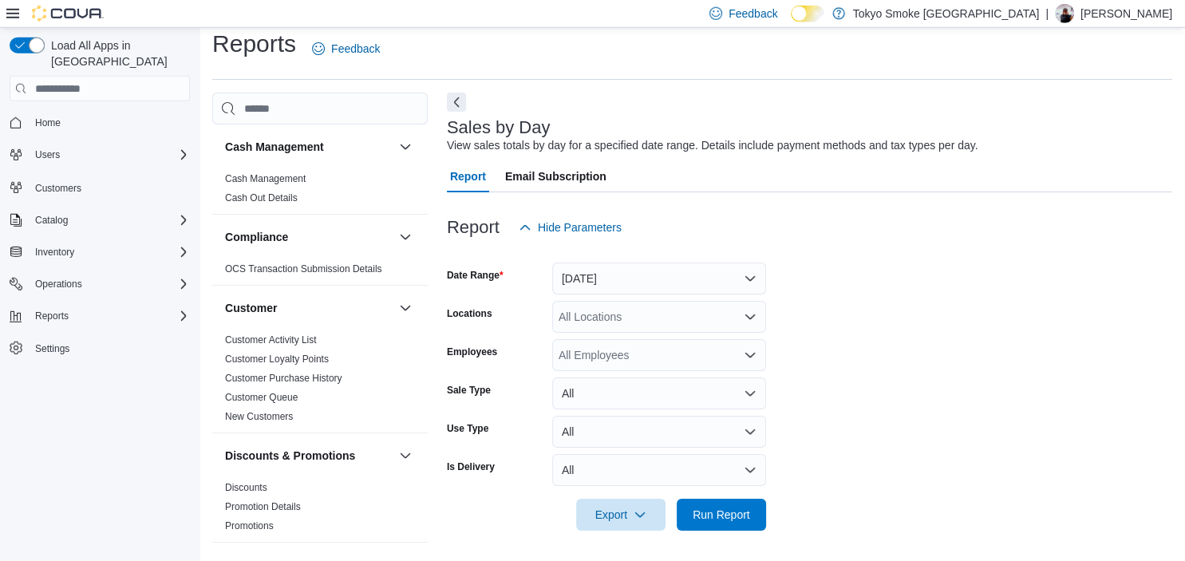
scroll to position [14, 0]
click at [600, 272] on button "[DATE]" at bounding box center [659, 278] width 214 height 32
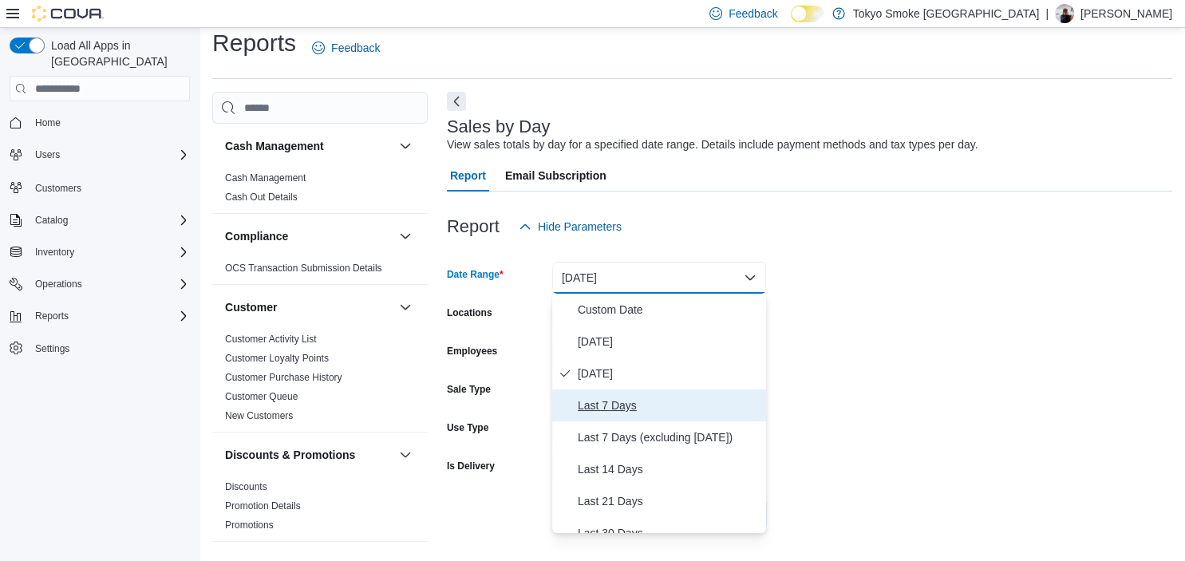
click at [617, 407] on span "Last 7 Days" at bounding box center [669, 405] width 182 height 19
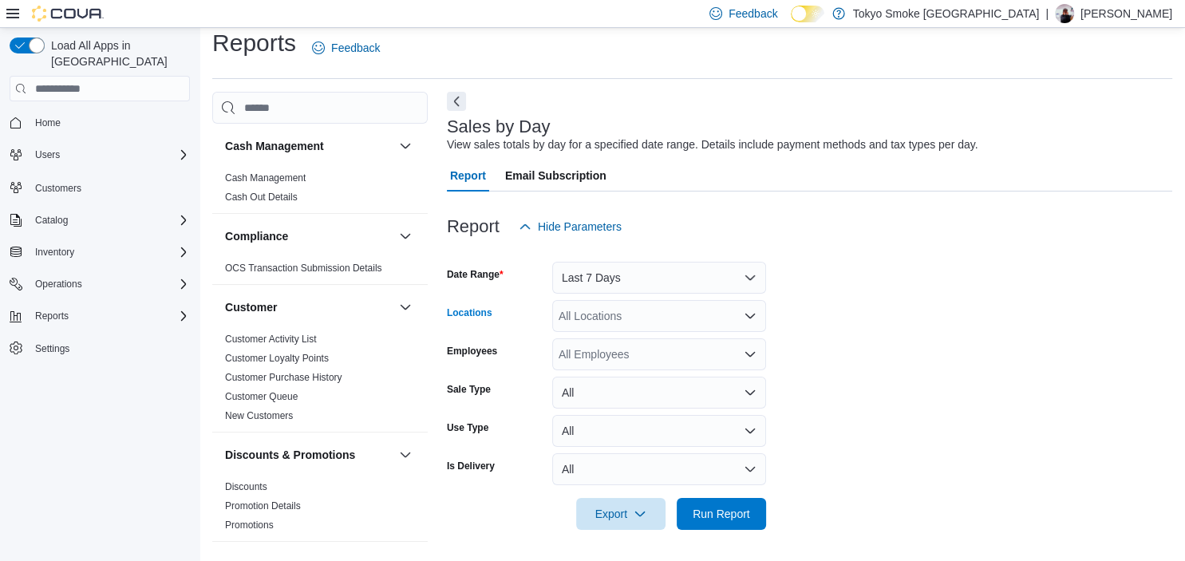
click at [614, 318] on div "All Locations" at bounding box center [659, 316] width 214 height 32
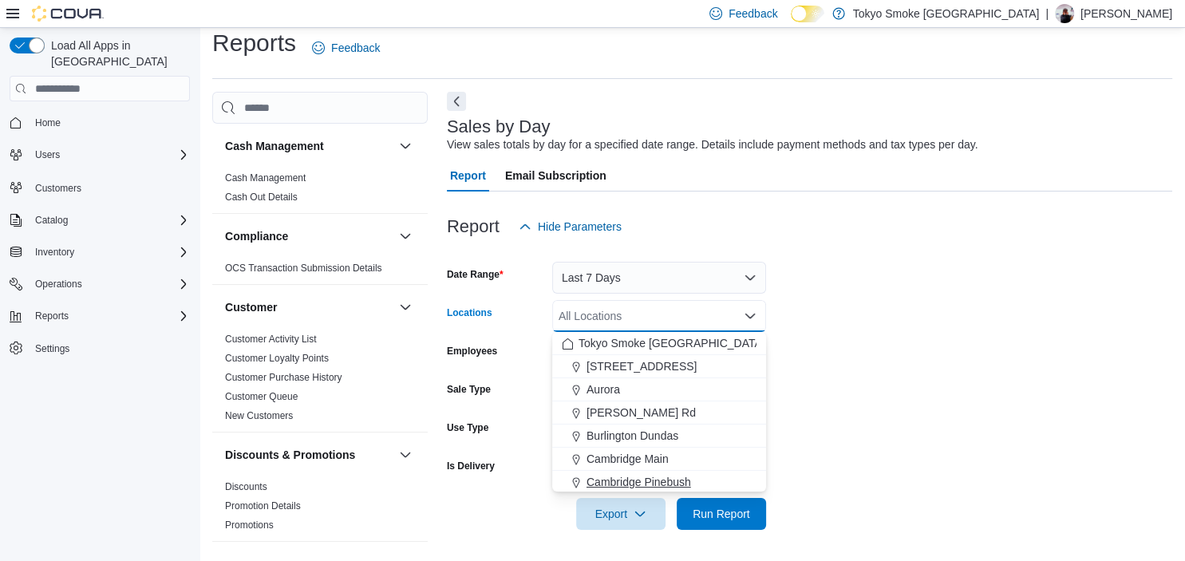
click at [637, 479] on span "Cambridge Pinebush" at bounding box center [638, 482] width 105 height 16
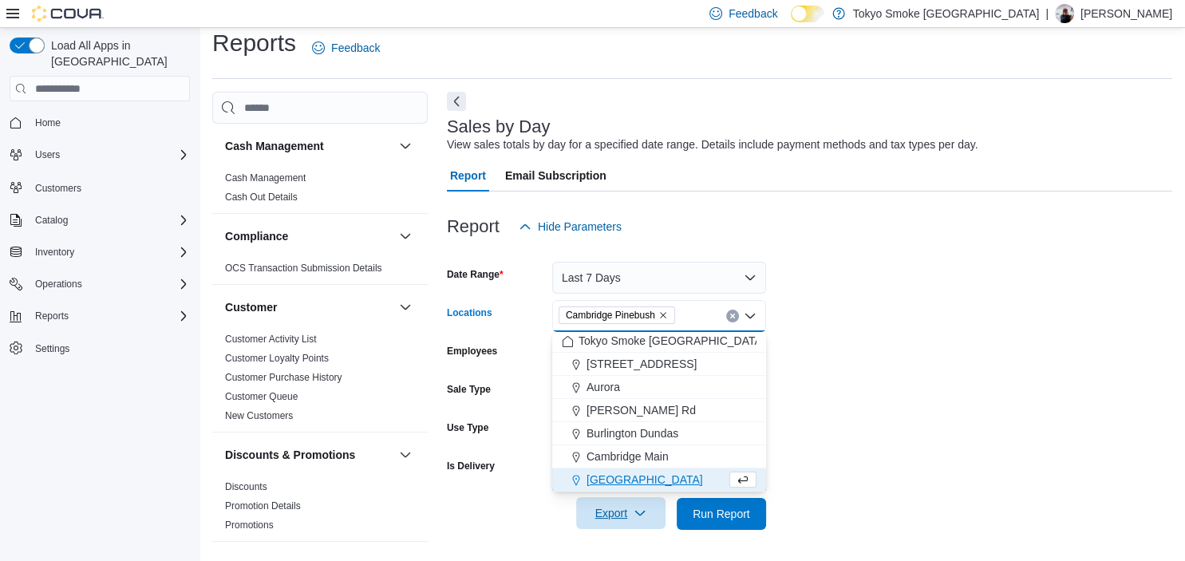
click at [633, 516] on span "Export" at bounding box center [621, 513] width 70 height 32
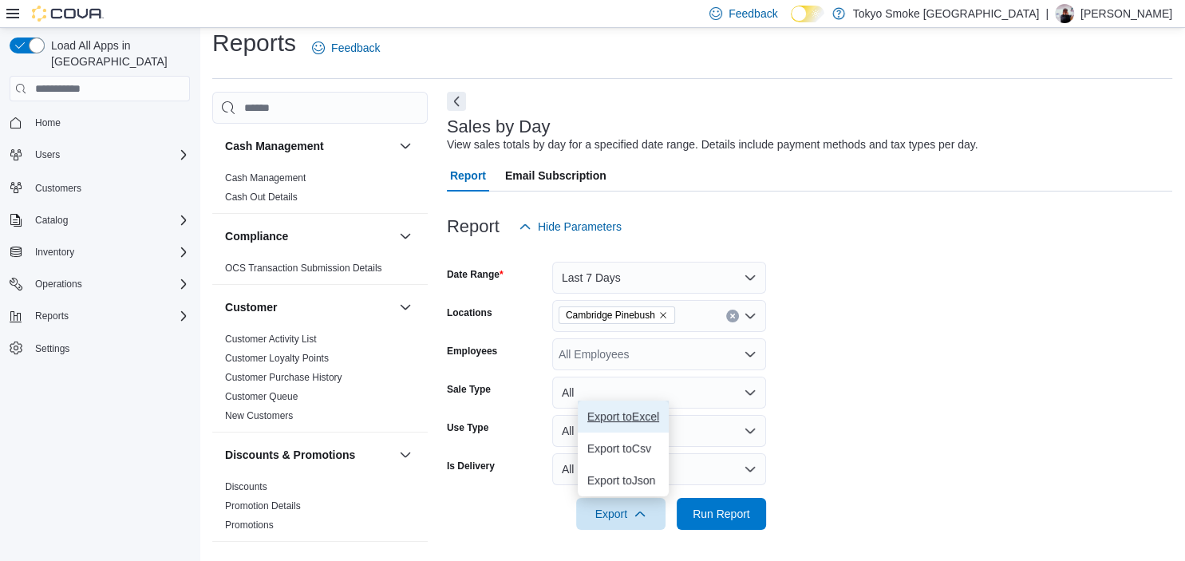
click at [641, 416] on span "Export to Excel" at bounding box center [623, 416] width 72 height 13
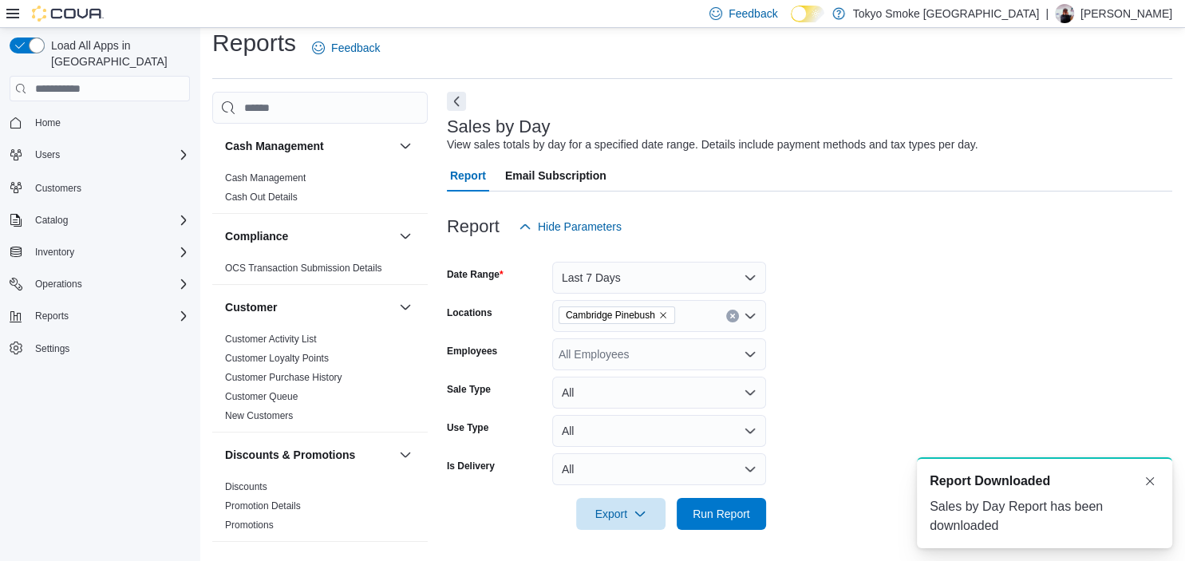
scroll to position [0, 0]
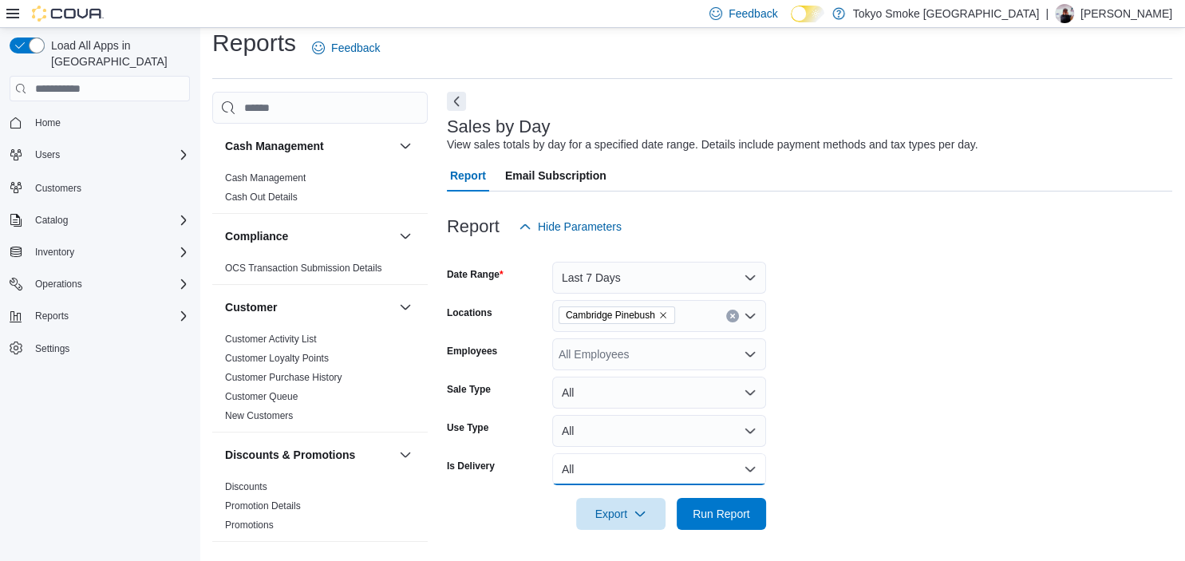
click at [592, 468] on button "All" at bounding box center [659, 469] width 214 height 32
click at [603, 398] on span "Yes" at bounding box center [669, 405] width 182 height 19
click at [739, 515] on span "Run Report" at bounding box center [720, 513] width 57 height 16
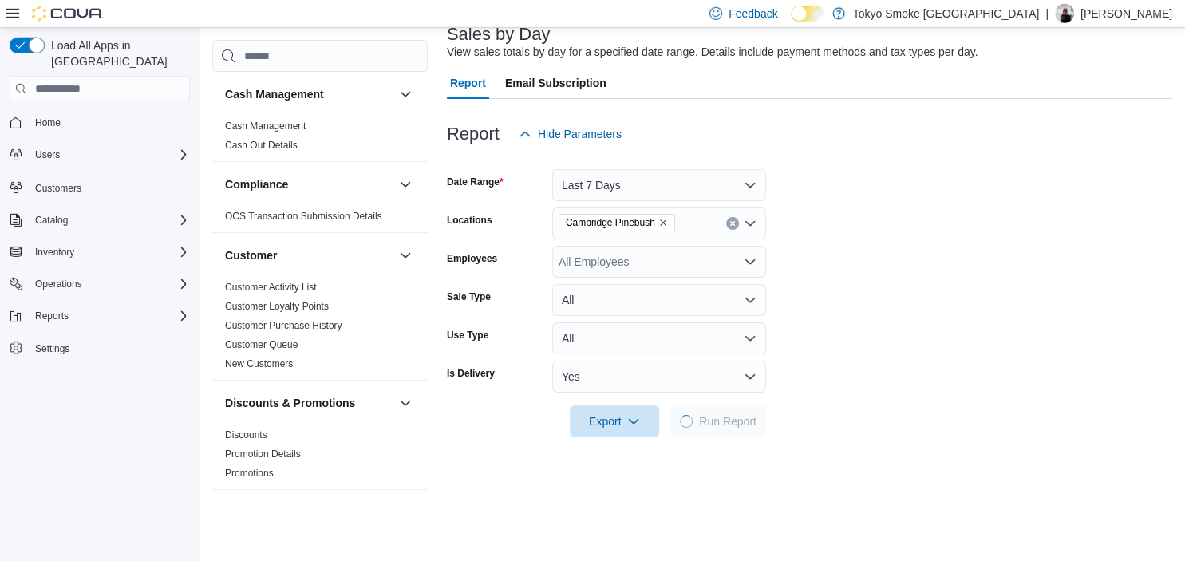
scroll to position [182, 0]
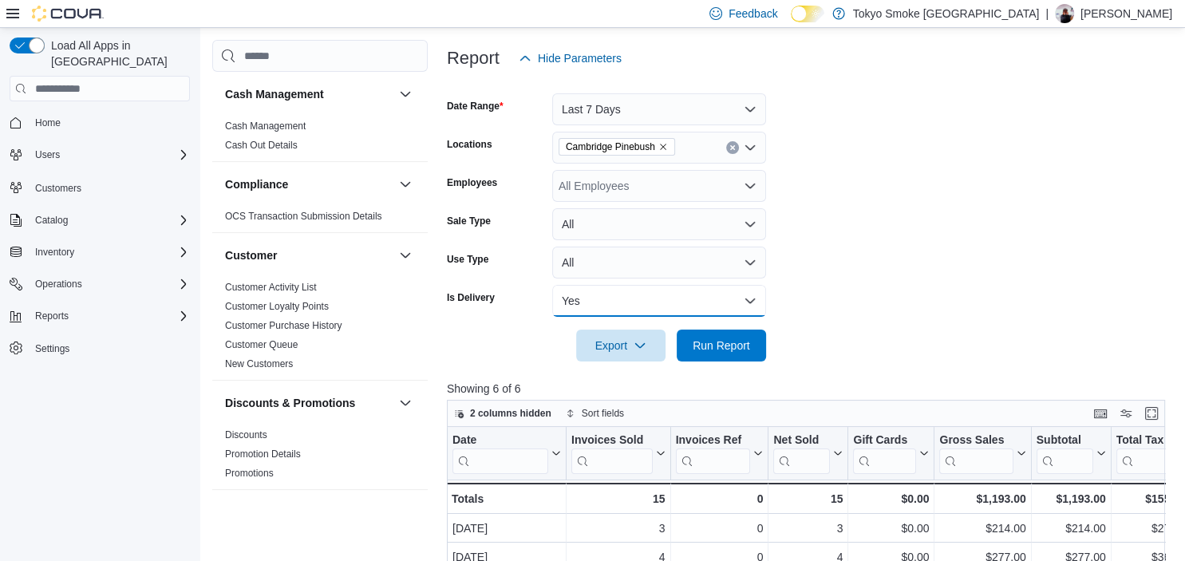
click at [597, 298] on button "Yes" at bounding box center [659, 301] width 214 height 32
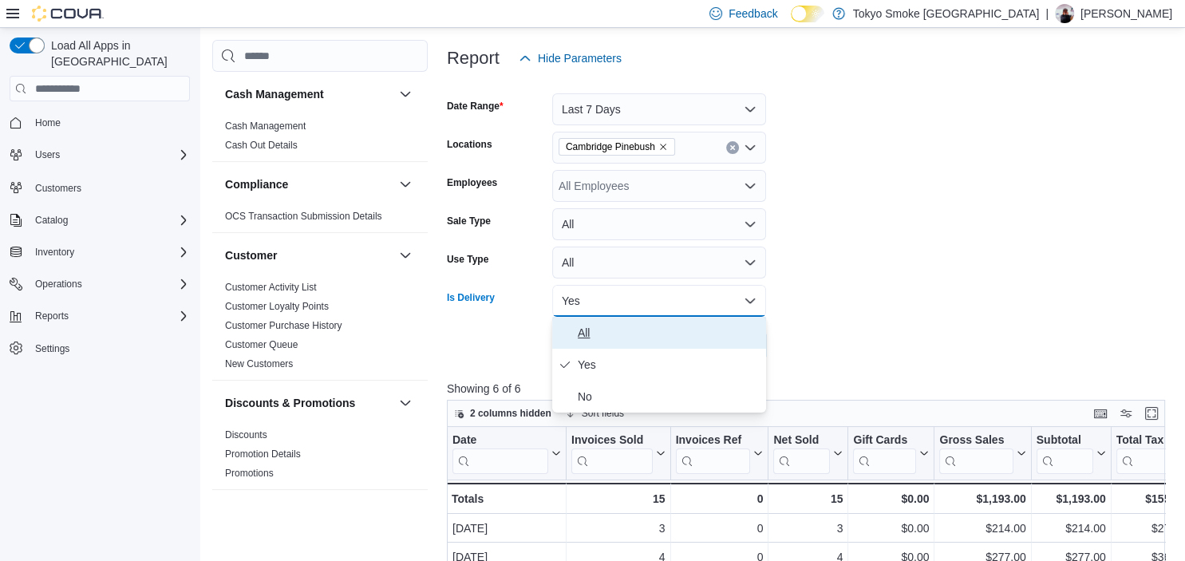
click at [586, 331] on span "All" at bounding box center [669, 332] width 182 height 19
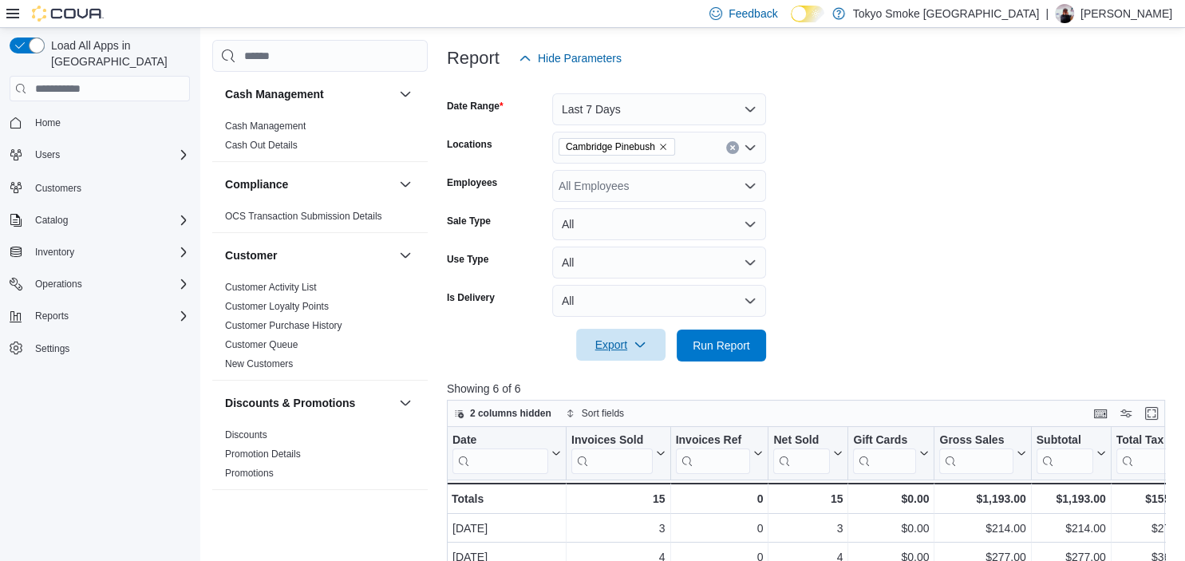
click at [630, 340] on span "Export" at bounding box center [621, 345] width 70 height 32
click at [643, 373] on span "Export to Excel" at bounding box center [623, 377] width 72 height 13
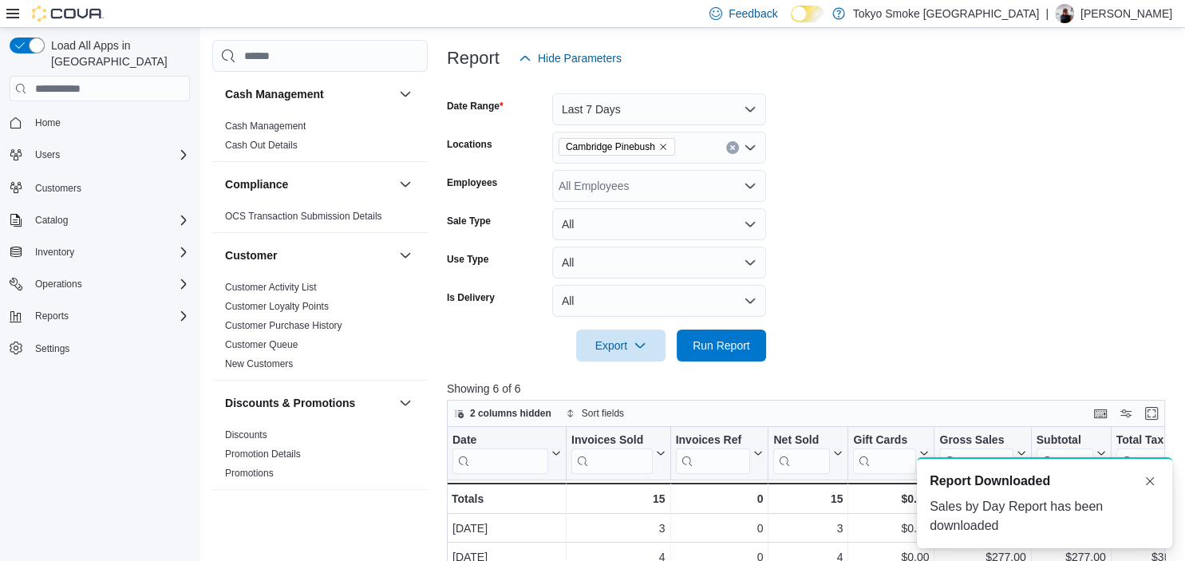
scroll to position [0, 0]
